Goal: Task Accomplishment & Management: Complete application form

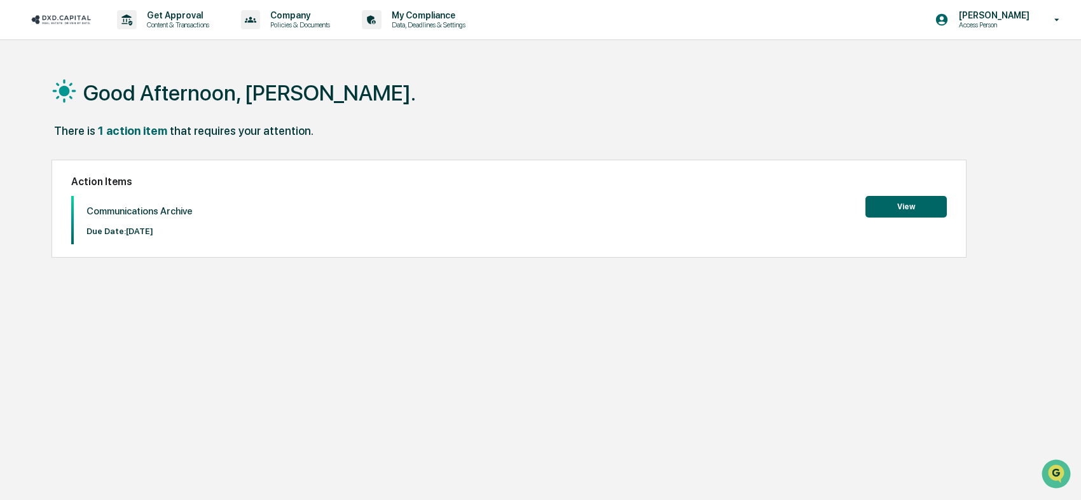
click at [900, 207] on button "View" at bounding box center [905, 207] width 81 height 22
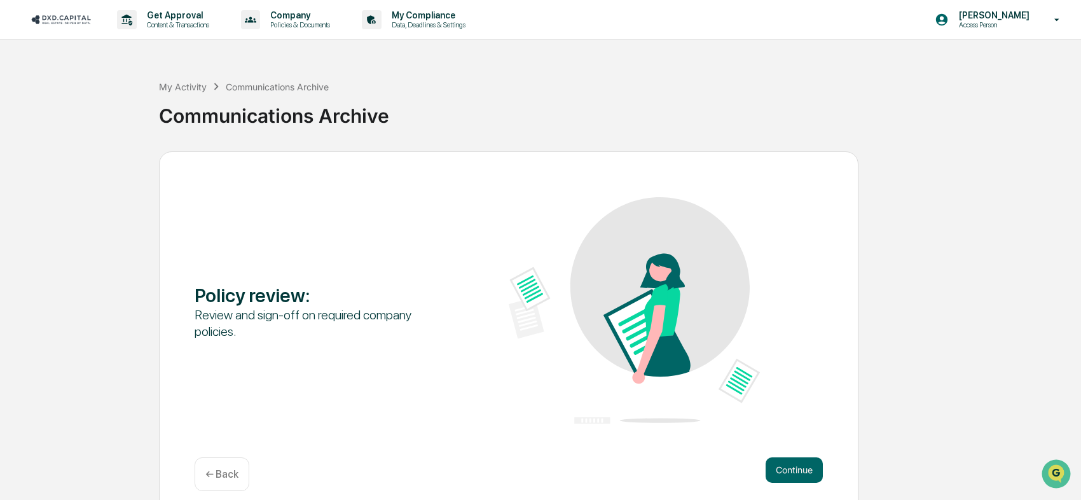
scroll to position [16, 0]
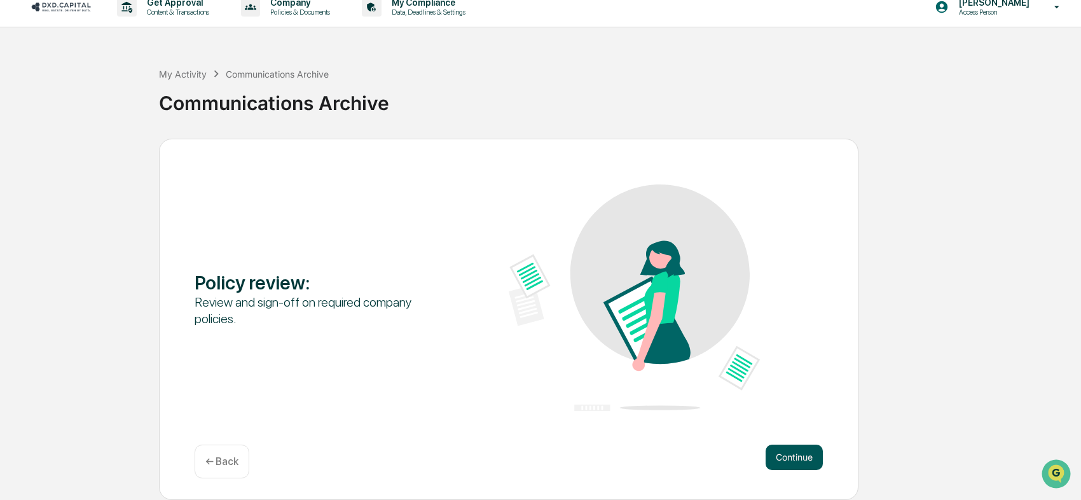
click at [787, 448] on button "Continue" at bounding box center [794, 457] width 57 height 25
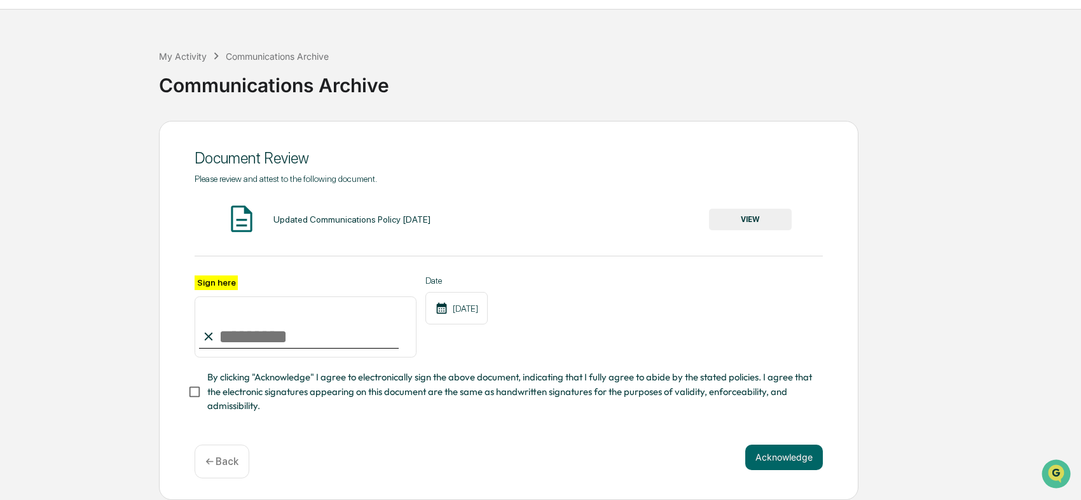
scroll to position [51, 0]
click at [744, 209] on button "VIEW" at bounding box center [750, 220] width 83 height 22
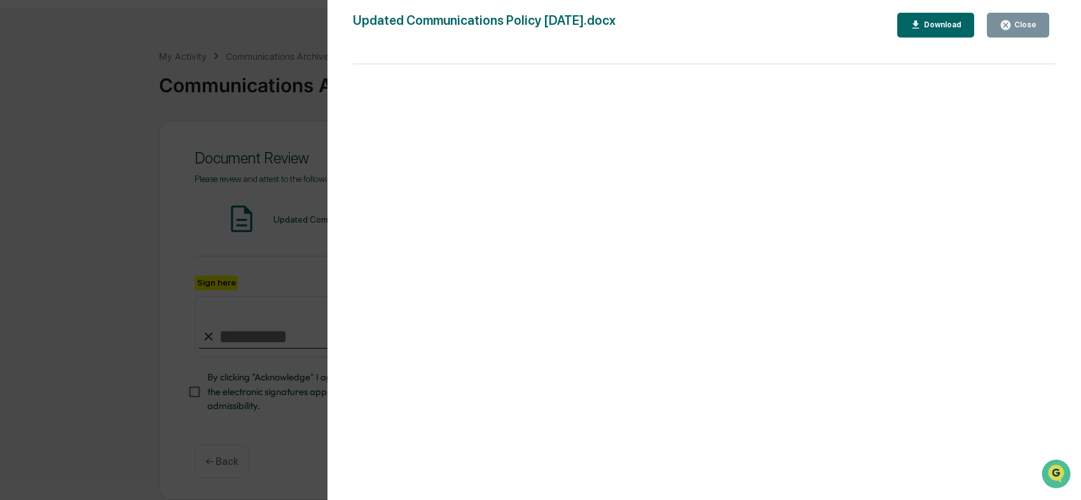
click at [1011, 23] on icon "button" at bounding box center [1006, 25] width 12 height 12
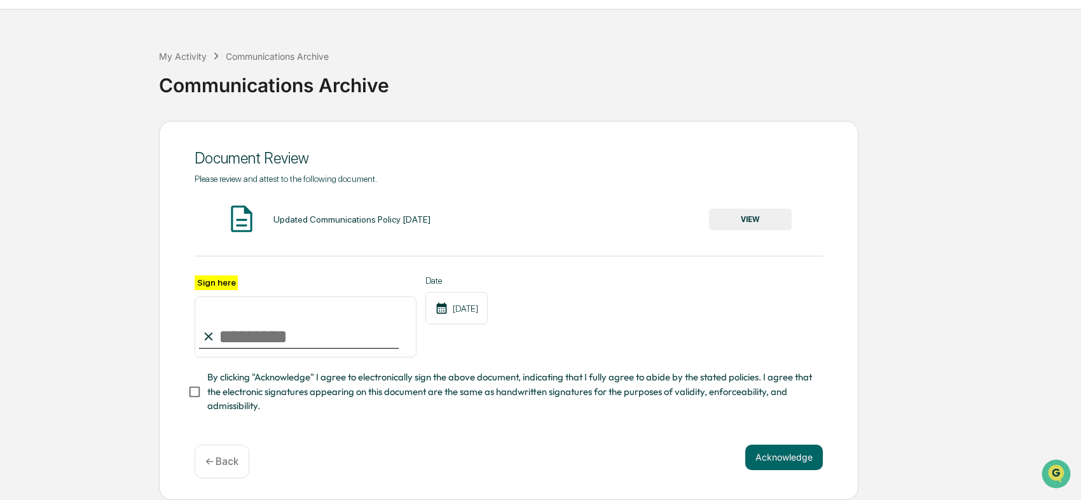
click at [266, 319] on input "Sign here" at bounding box center [306, 326] width 222 height 61
type input "**********"
click at [779, 445] on button "Acknowledge" at bounding box center [784, 457] width 78 height 25
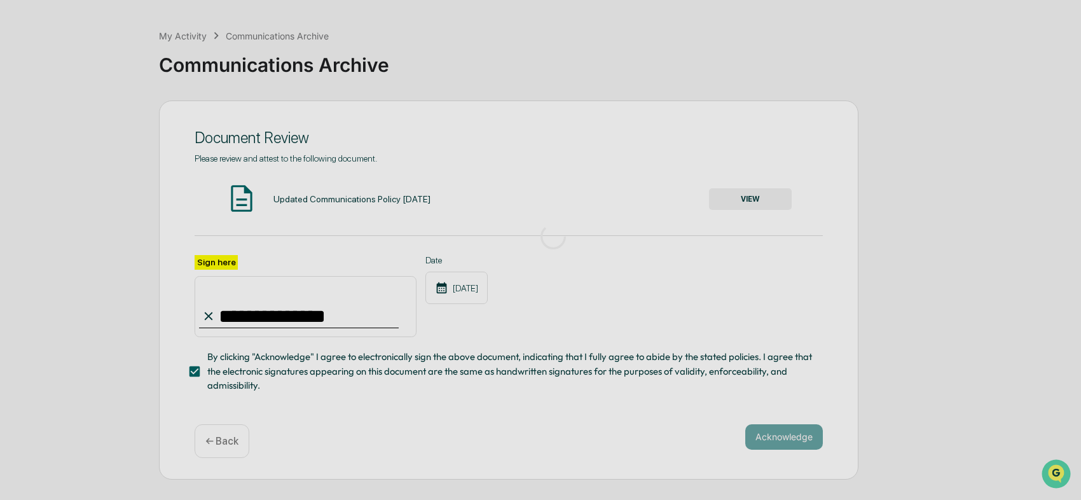
scroll to position [16, 0]
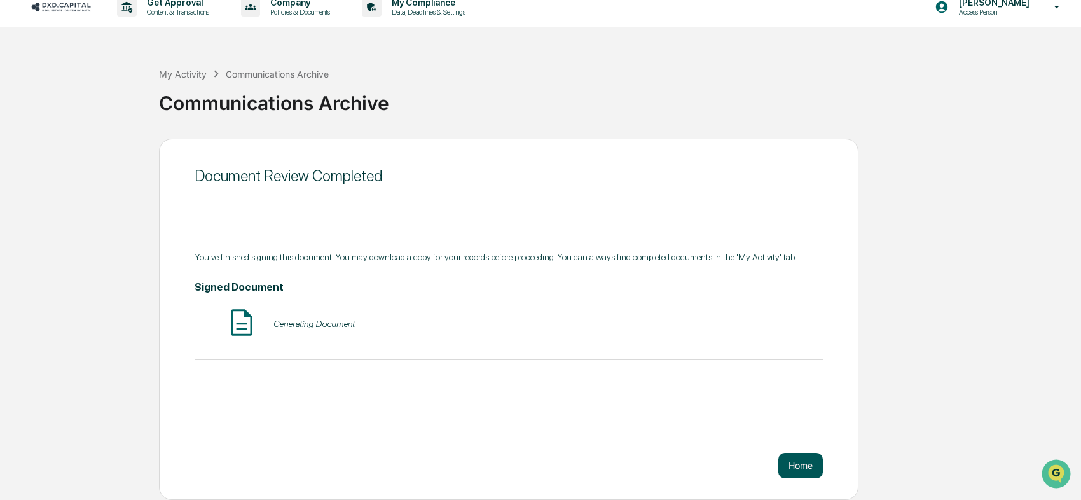
click at [798, 458] on button "Home" at bounding box center [800, 465] width 45 height 25
